Goal: Task Accomplishment & Management: Use online tool/utility

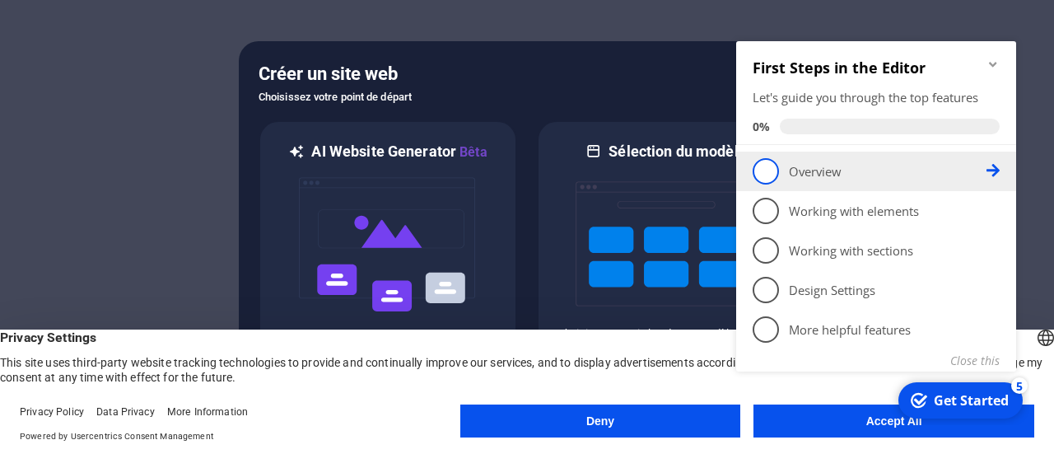
click at [768, 167] on span "1" at bounding box center [766, 171] width 26 height 26
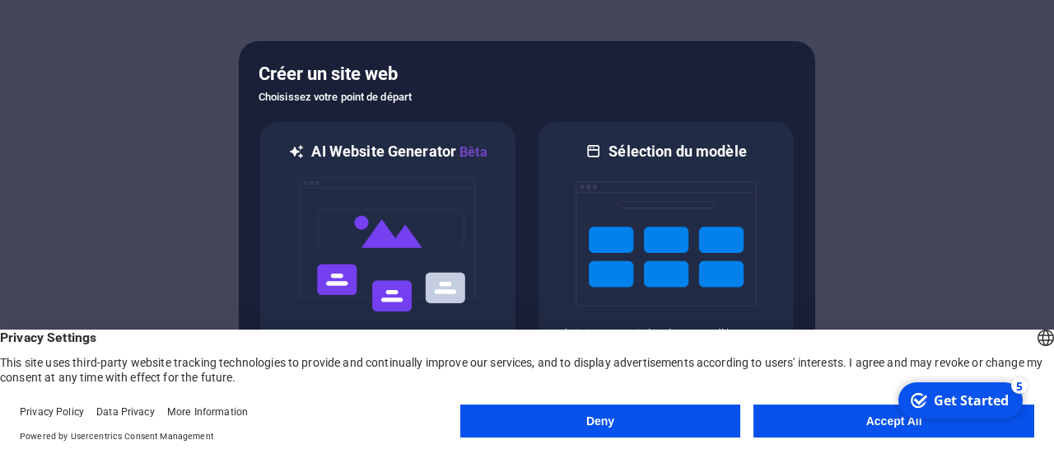
click at [862, 432] on button "Accept All" at bounding box center [894, 420] width 281 height 33
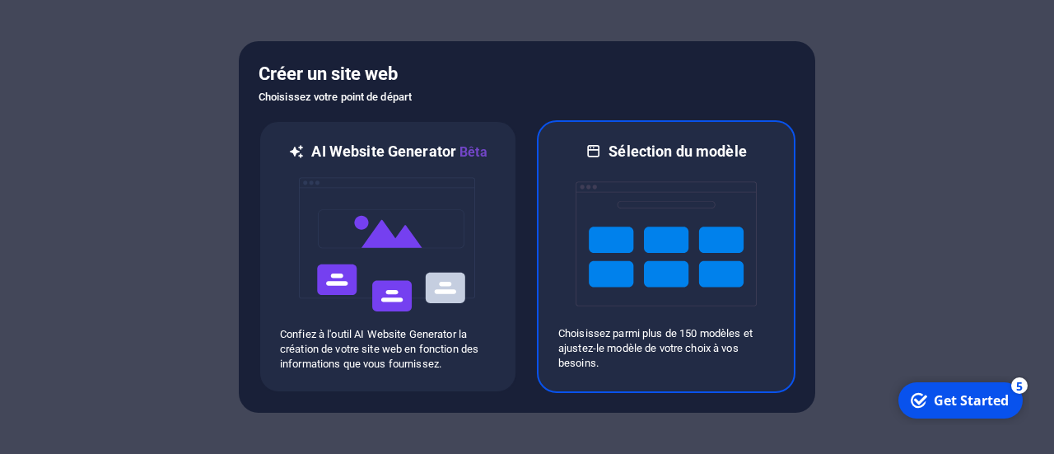
click at [651, 266] on img at bounding box center [666, 243] width 181 height 165
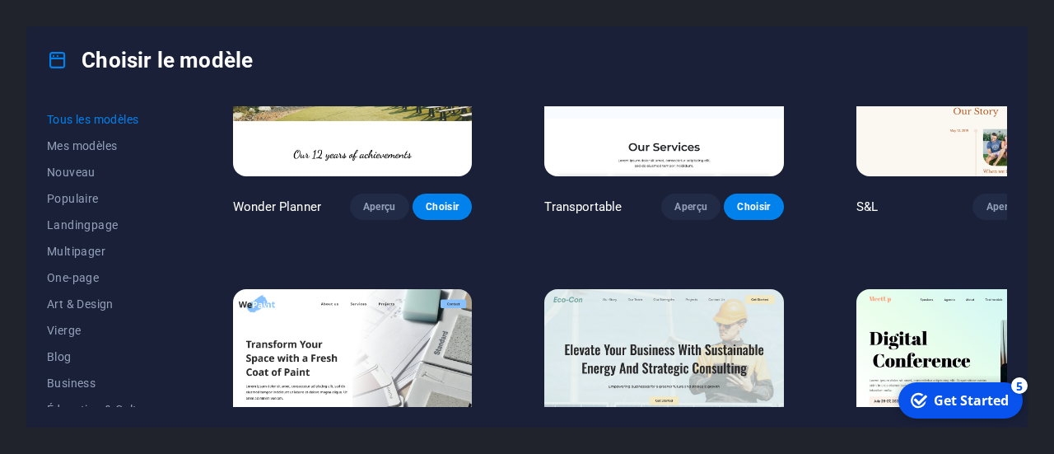
scroll to position [1235, 0]
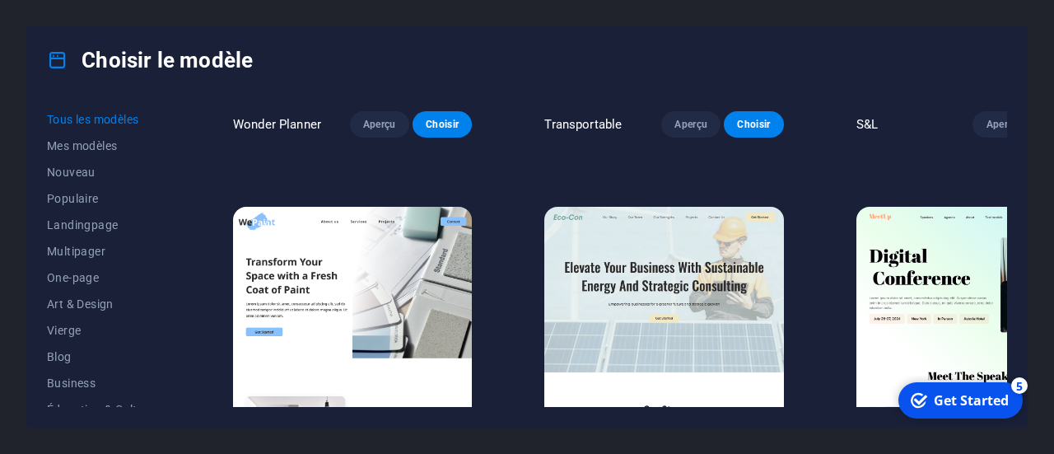
click at [675, 451] on span "Aperçu" at bounding box center [691, 457] width 33 height 13
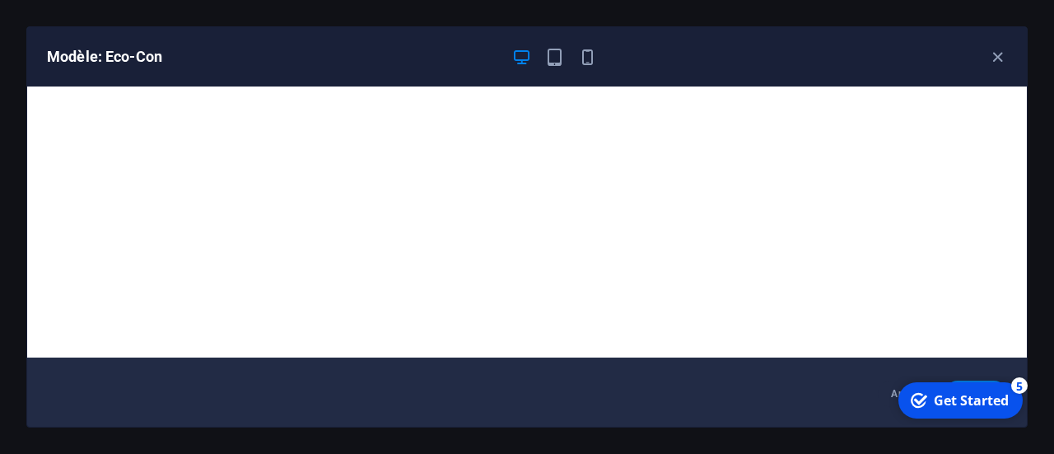
scroll to position [3, 0]
click at [587, 60] on icon "button" at bounding box center [587, 57] width 19 height 19
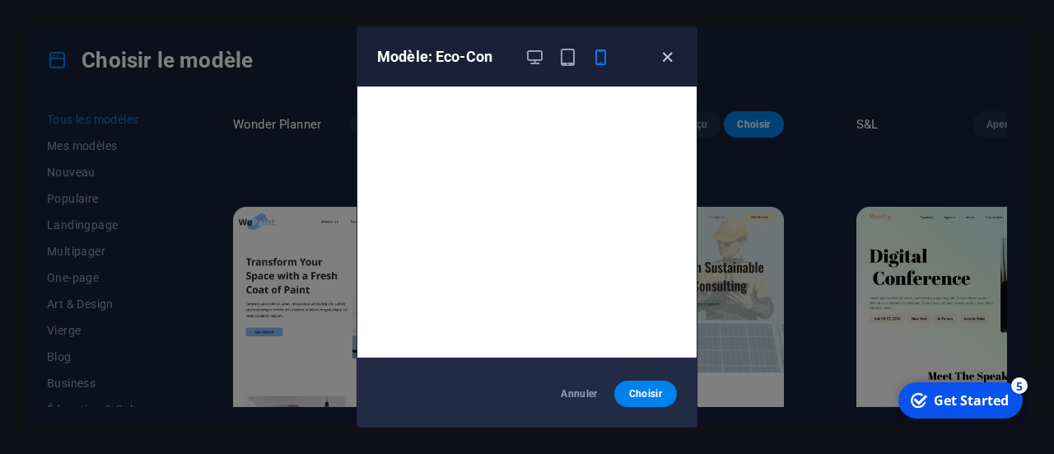
click at [671, 56] on icon "button" at bounding box center [667, 57] width 19 height 19
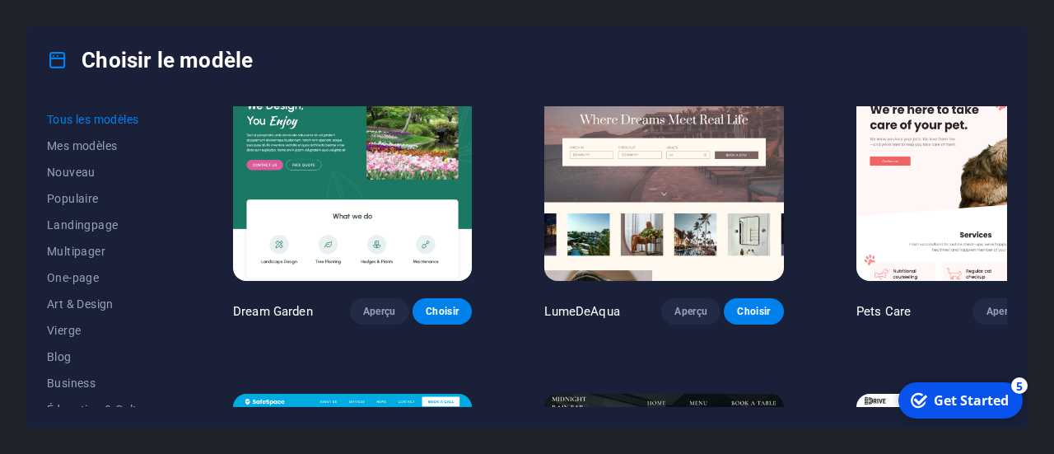
scroll to position [3130, 0]
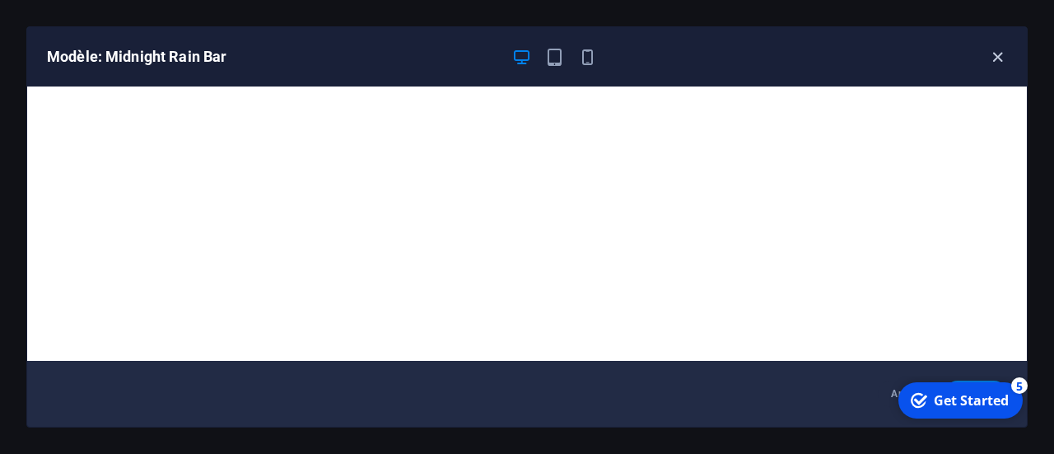
click at [997, 55] on icon "button" at bounding box center [997, 57] width 19 height 19
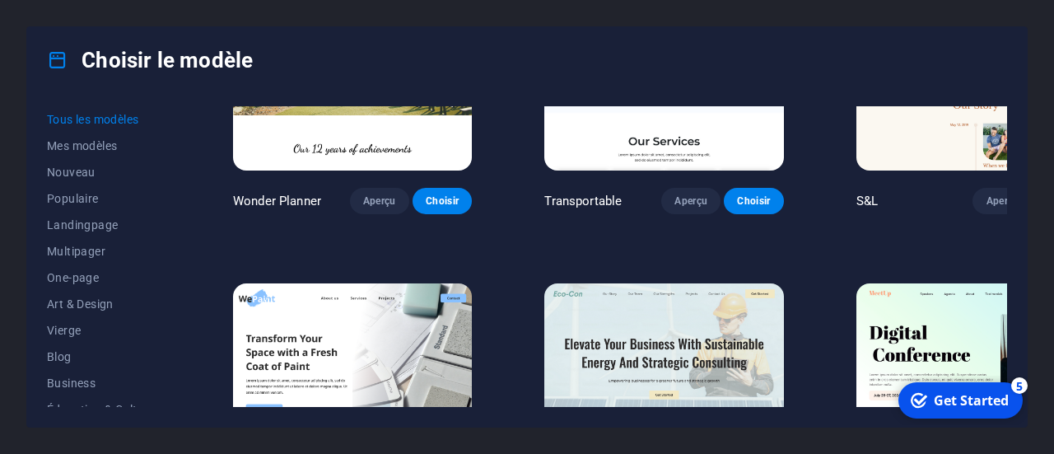
scroll to position [1318, 0]
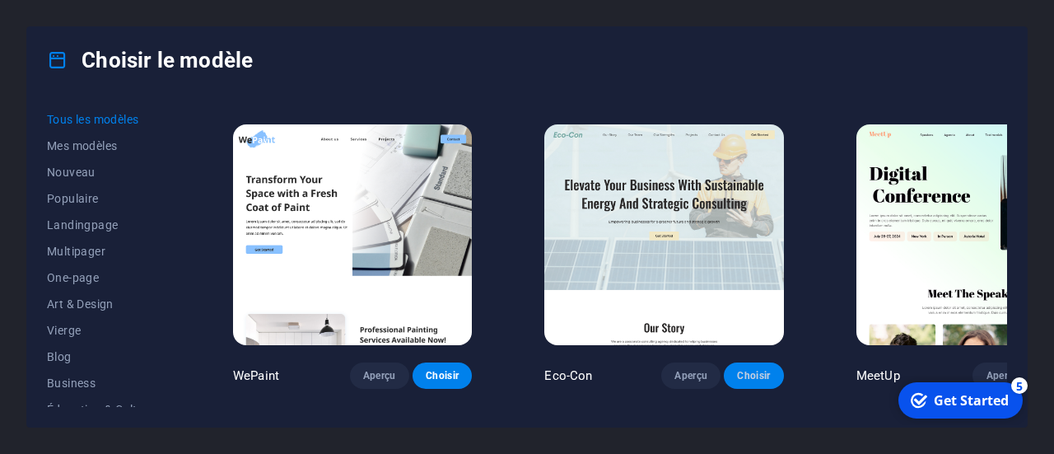
click at [737, 369] on span "Choisir" at bounding box center [753, 375] width 33 height 13
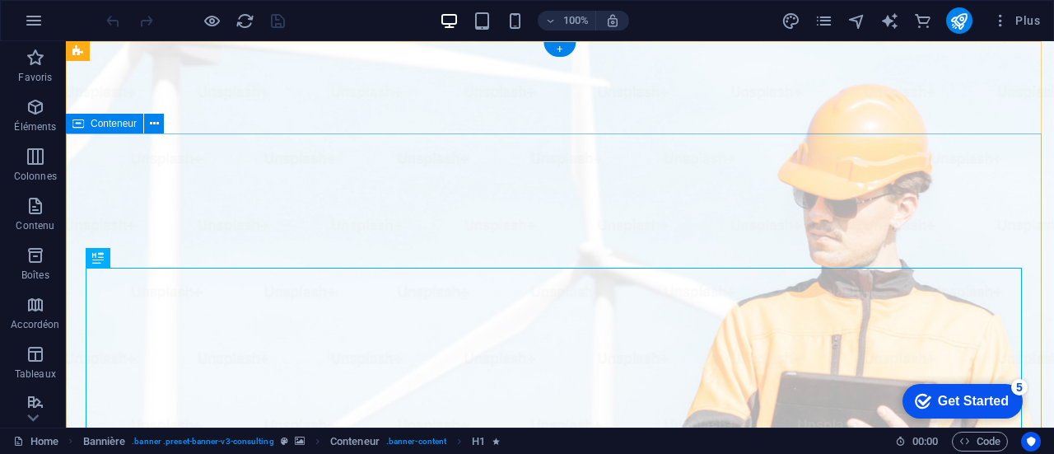
drag, startPoint x: 382, startPoint y: 175, endPoint x: 523, endPoint y: 376, distance: 244.7
